Goal: Entertainment & Leisure: Consume media (video, audio)

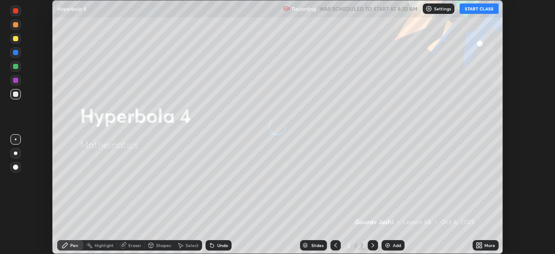
scroll to position [254, 555]
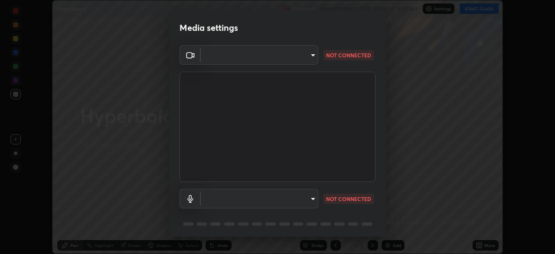
type input "85d16ec95aa84cac57c58139e5cfc4bfb0706547449b22b2f8fda69051d4463f"
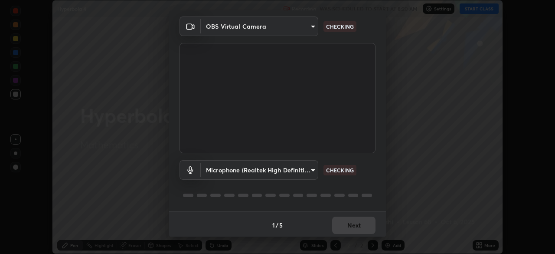
scroll to position [31, 0]
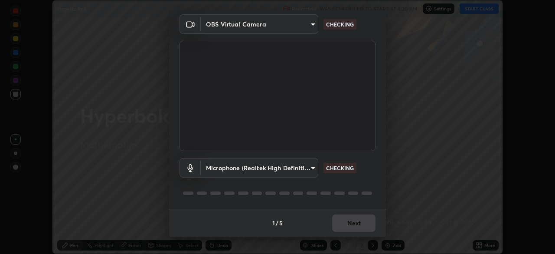
click at [363, 179] on div "Microphone (Realtek High Definition Audio) 9d4408a90a760b4a8fb8b140e125e28eb8d2…" at bounding box center [278, 180] width 196 height 58
click at [365, 179] on div "Microphone (Realtek High Definition Audio) 9d4408a90a760b4a8fb8b140e125e28eb8d2…" at bounding box center [278, 180] width 196 height 58
click at [365, 182] on div "Microphone (Realtek High Definition Audio) 9d4408a90a760b4a8fb8b140e125e28eb8d2…" at bounding box center [278, 180] width 196 height 58
click at [366, 183] on div "Microphone (Realtek High Definition Audio) 9d4408a90a760b4a8fb8b140e125e28eb8d2…" at bounding box center [278, 180] width 196 height 58
click at [304, 170] on body "Erase all Hyperbola 4 Recording WAS SCHEDULED TO START AT 8:20 AM Settings STAR…" at bounding box center [277, 127] width 555 height 254
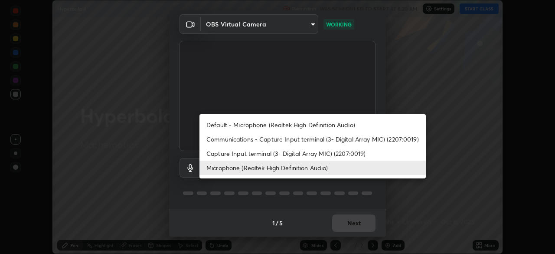
click at [321, 123] on li "Default - Microphone (Realtek High Definition Audio)" at bounding box center [313, 125] width 226 height 14
type input "default"
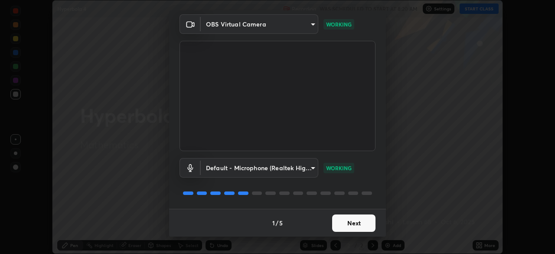
click at [350, 218] on button "Next" at bounding box center [353, 222] width 43 height 17
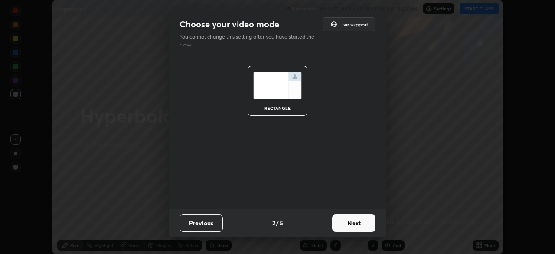
scroll to position [0, 0]
click at [351, 221] on button "Next" at bounding box center [353, 222] width 43 height 17
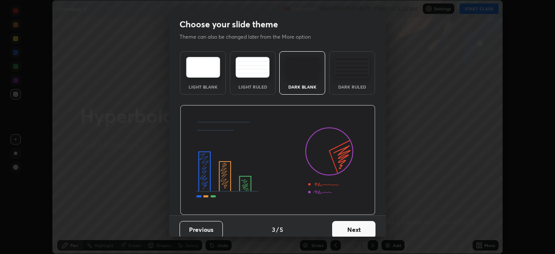
click at [353, 224] on button "Next" at bounding box center [353, 229] width 43 height 17
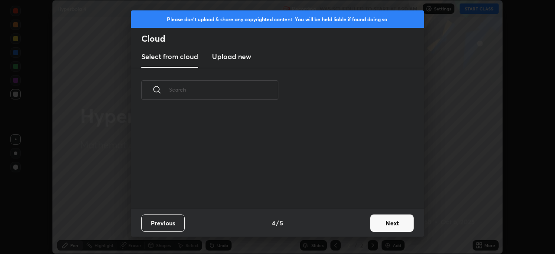
click at [354, 223] on div "Previous 4 / 5 Next" at bounding box center [277, 223] width 293 height 28
click at [375, 220] on button "Next" at bounding box center [391, 222] width 43 height 17
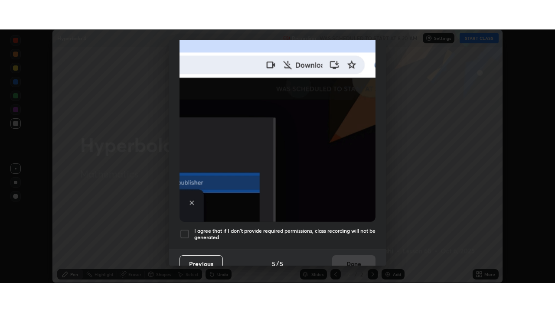
scroll to position [208, 0]
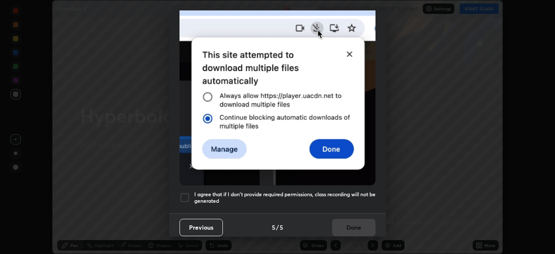
click at [187, 193] on div at bounding box center [185, 197] width 10 height 10
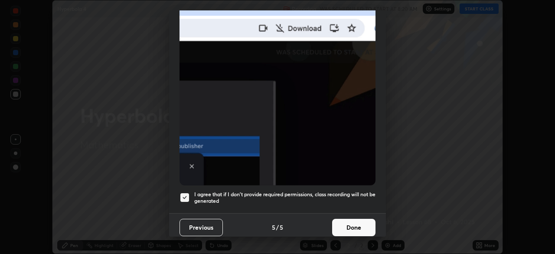
click at [351, 222] on button "Done" at bounding box center [353, 227] width 43 height 17
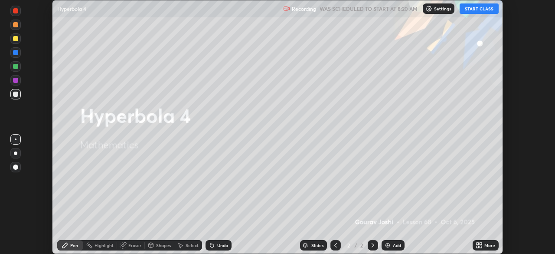
click at [474, 8] on button "START CLASS" at bounding box center [479, 8] width 39 height 10
click at [482, 245] on icon at bounding box center [479, 245] width 7 height 7
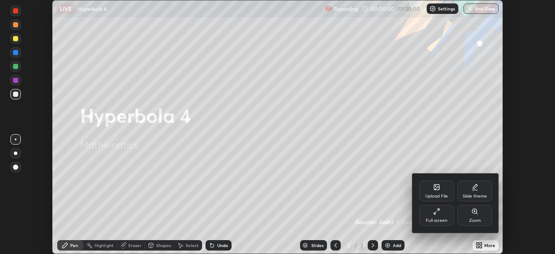
click at [445, 215] on div "Full screen" at bounding box center [436, 215] width 35 height 21
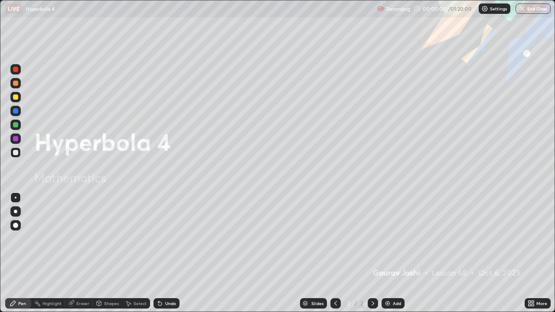
scroll to position [312, 555]
click at [387, 253] on img at bounding box center [387, 303] width 7 height 7
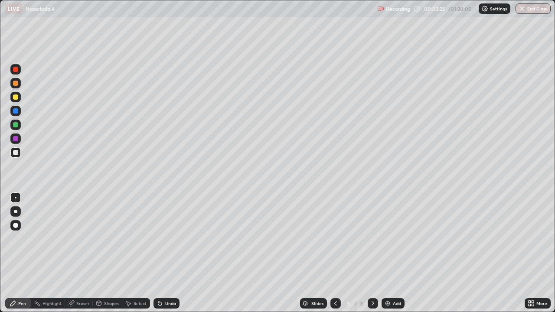
click at [15, 95] on div at bounding box center [15, 97] width 5 height 5
click at [162, 253] on div "Undo" at bounding box center [167, 303] width 26 height 10
click at [393, 253] on div "Add" at bounding box center [397, 303] width 8 height 4
click at [16, 156] on div at bounding box center [15, 152] width 10 height 10
click at [19, 157] on div at bounding box center [15, 152] width 10 height 10
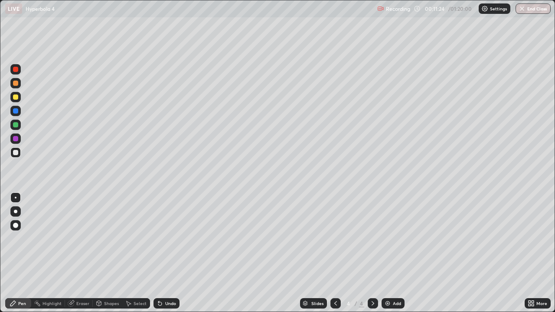
click at [169, 253] on div "Undo" at bounding box center [170, 303] width 11 height 4
click at [170, 253] on div "Undo" at bounding box center [170, 303] width 11 height 4
click at [16, 112] on div at bounding box center [15, 110] width 5 height 5
click at [390, 253] on img at bounding box center [387, 303] width 7 height 7
click at [16, 154] on div at bounding box center [15, 152] width 5 height 5
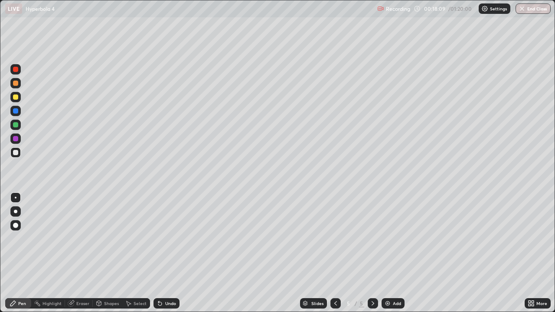
click at [16, 97] on div at bounding box center [15, 97] width 5 height 5
click at [13, 154] on div at bounding box center [15, 152] width 5 height 5
click at [549, 253] on div "More" at bounding box center [538, 303] width 26 height 10
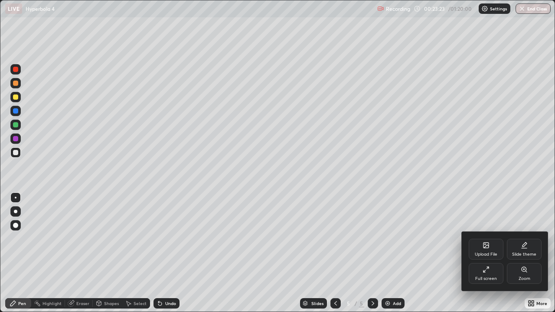
click at [551, 253] on div at bounding box center [277, 156] width 555 height 312
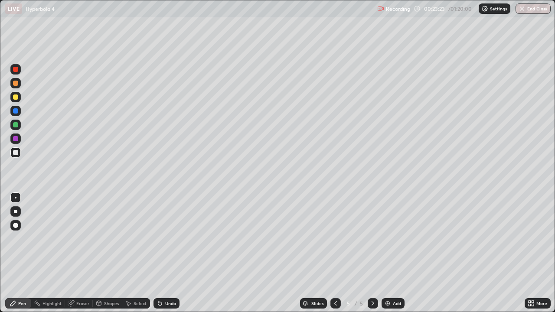
click at [549, 253] on div "More" at bounding box center [538, 303] width 26 height 10
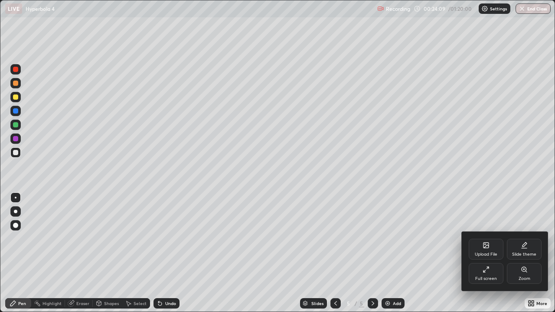
click at [388, 253] on div at bounding box center [277, 156] width 555 height 312
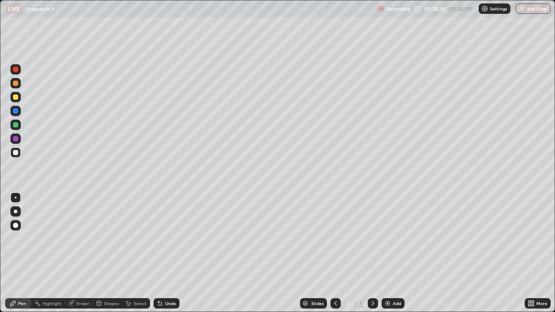
click at [390, 253] on img at bounding box center [387, 303] width 7 height 7
click at [13, 72] on div at bounding box center [15, 69] width 10 height 10
click at [16, 111] on div at bounding box center [15, 110] width 5 height 5
click at [14, 124] on div at bounding box center [15, 124] width 5 height 5
click at [16, 154] on div at bounding box center [15, 152] width 5 height 5
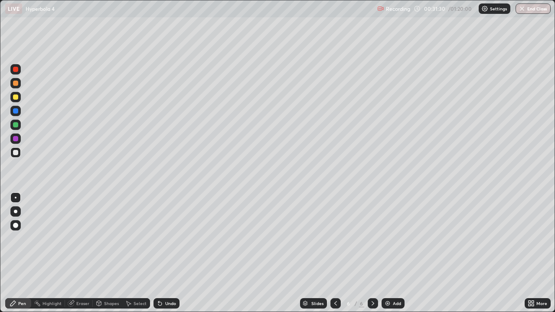
click at [12, 98] on div at bounding box center [15, 97] width 10 height 10
click at [15, 153] on div at bounding box center [15, 152] width 5 height 5
click at [16, 96] on div at bounding box center [15, 97] width 5 height 5
click at [390, 253] on img at bounding box center [387, 303] width 7 height 7
click at [16, 153] on div at bounding box center [15, 152] width 5 height 5
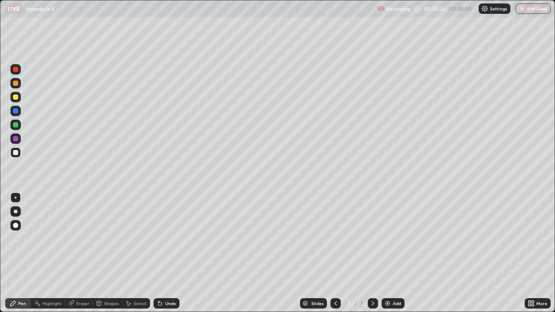
click at [83, 253] on div "Eraser" at bounding box center [82, 303] width 13 height 4
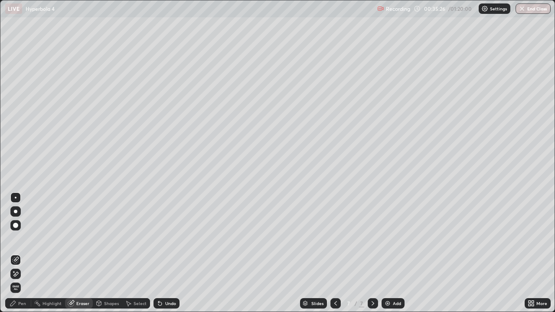
click at [19, 253] on icon at bounding box center [15, 274] width 7 height 7
click at [20, 253] on div "Pen" at bounding box center [18, 303] width 26 height 10
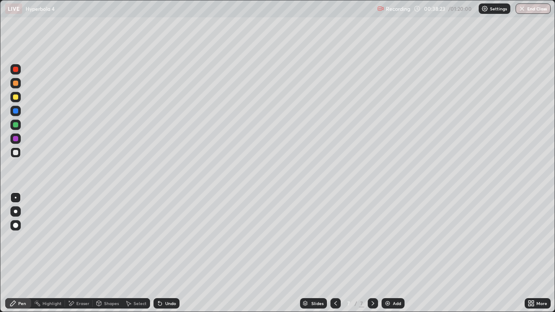
click at [86, 253] on div "Eraser" at bounding box center [82, 303] width 13 height 4
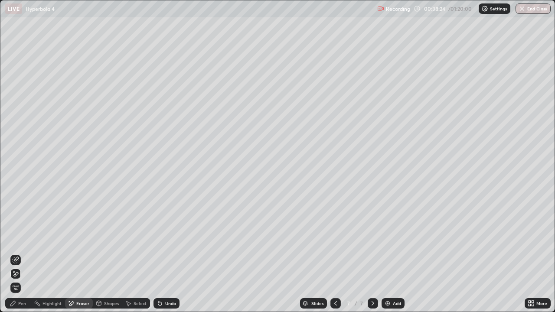
click at [16, 253] on icon at bounding box center [15, 274] width 7 height 7
click at [20, 253] on div "Pen" at bounding box center [22, 303] width 8 height 4
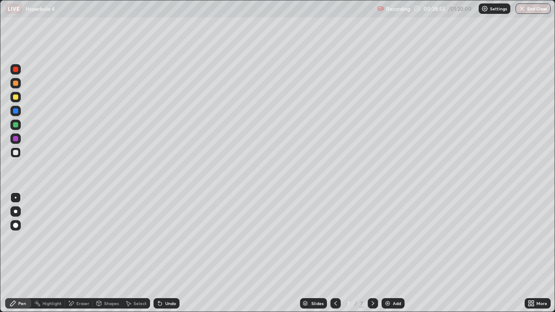
click at [15, 125] on div at bounding box center [15, 124] width 5 height 5
click at [16, 152] on div at bounding box center [15, 152] width 5 height 5
click at [163, 253] on div "Undo" at bounding box center [167, 303] width 26 height 10
click at [167, 253] on div "Undo" at bounding box center [170, 303] width 11 height 4
click at [20, 99] on div at bounding box center [15, 97] width 10 height 10
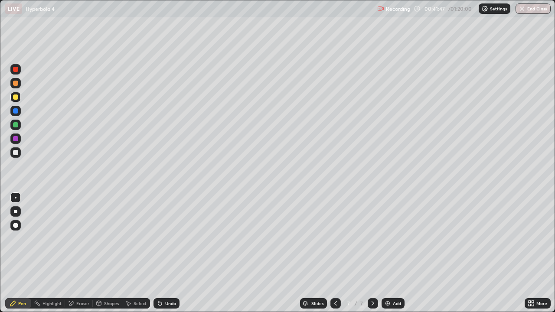
click at [88, 253] on div "Eraser" at bounding box center [82, 303] width 13 height 4
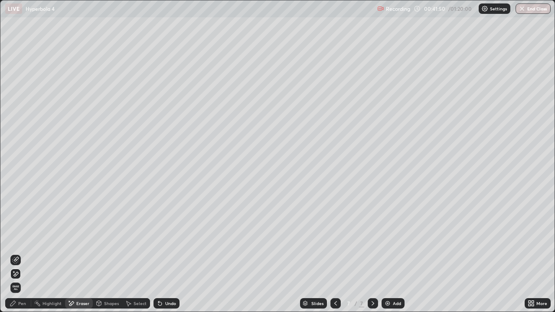
click at [24, 253] on div "Pen" at bounding box center [18, 303] width 26 height 10
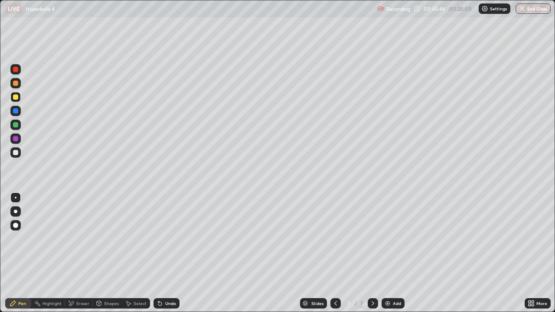
click at [392, 253] on div "Add" at bounding box center [393, 303] width 23 height 10
click at [16, 151] on div at bounding box center [15, 152] width 5 height 5
click at [163, 253] on div "Undo" at bounding box center [167, 303] width 26 height 10
click at [158, 253] on icon at bounding box center [158, 301] width 1 height 1
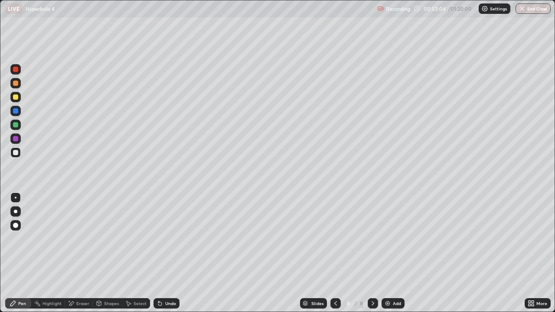
click at [386, 253] on img at bounding box center [387, 303] width 7 height 7
click at [334, 253] on icon at bounding box center [335, 303] width 7 height 7
click at [372, 253] on icon at bounding box center [373, 303] width 7 height 7
click at [15, 125] on div at bounding box center [15, 124] width 5 height 5
click at [16, 153] on div at bounding box center [15, 152] width 5 height 5
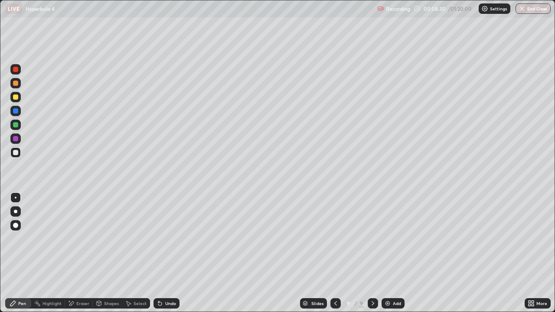
click at [12, 97] on div at bounding box center [15, 97] width 10 height 10
click at [391, 253] on div "Add" at bounding box center [393, 303] width 23 height 10
click at [16, 153] on div at bounding box center [15, 152] width 5 height 5
click at [19, 100] on div at bounding box center [15, 97] width 10 height 10
click at [15, 156] on div at bounding box center [15, 152] width 10 height 10
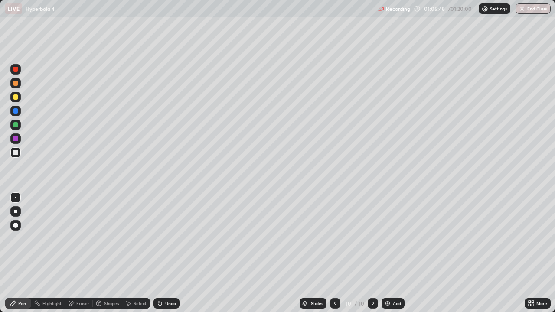
click at [175, 253] on div "Undo" at bounding box center [170, 303] width 11 height 4
click at [177, 253] on div "Undo" at bounding box center [167, 303] width 26 height 10
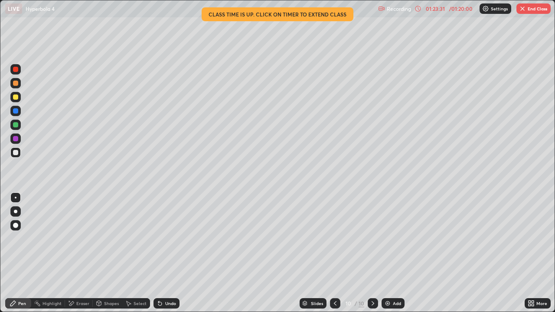
click at [523, 7] on img "button" at bounding box center [522, 8] width 7 height 7
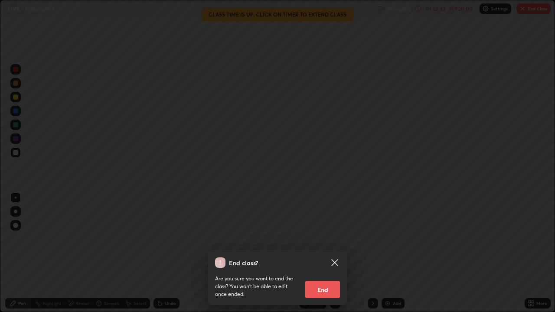
click at [327, 253] on button "End" at bounding box center [322, 289] width 35 height 17
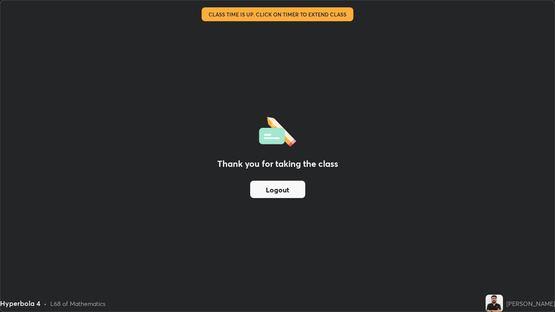
click at [327, 253] on div "Thank you for taking the class Logout" at bounding box center [277, 155] width 554 height 311
click at [303, 187] on button "Logout" at bounding box center [277, 189] width 55 height 17
